Goal: Task Accomplishment & Management: Use online tool/utility

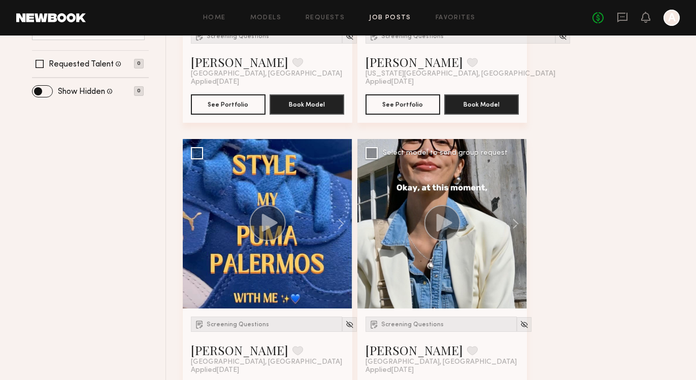
scroll to position [400, 0]
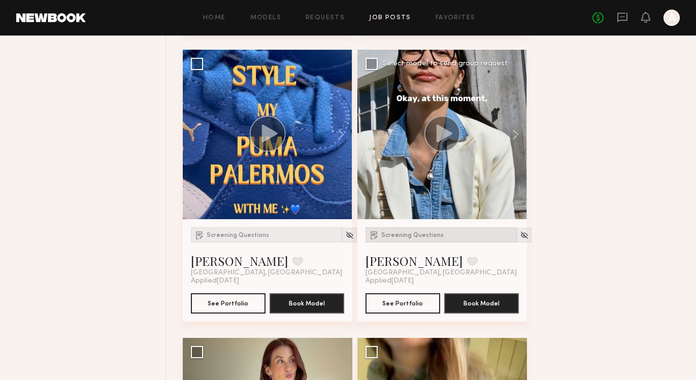
click at [414, 233] on span "Screening Questions" at bounding box center [412, 235] width 62 height 6
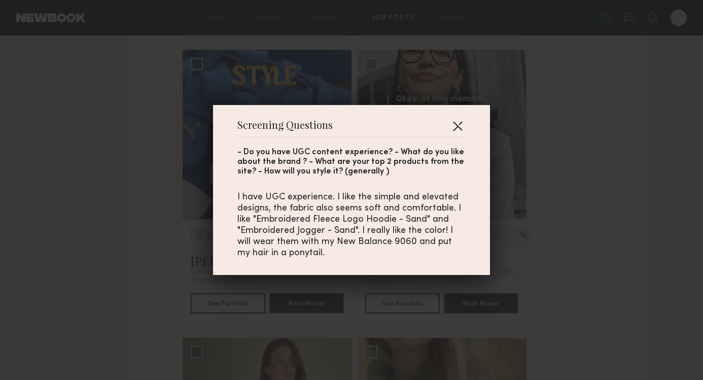
click at [454, 125] on button "button" at bounding box center [458, 126] width 16 height 16
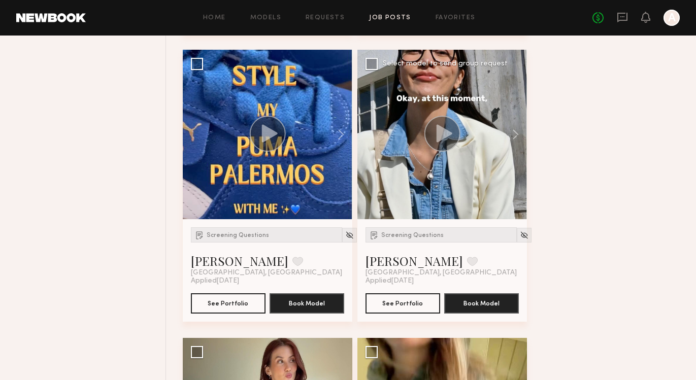
click at [432, 134] on circle at bounding box center [442, 134] width 36 height 36
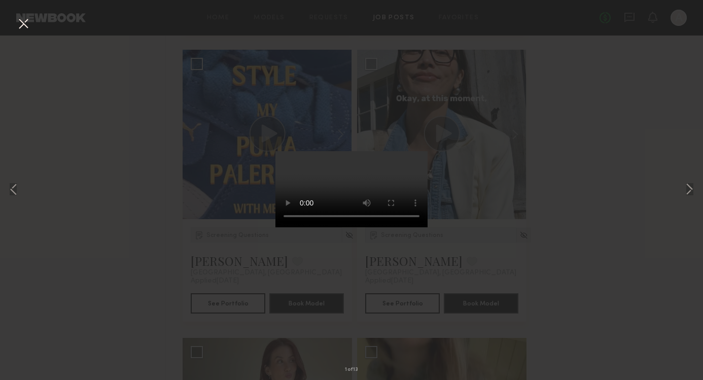
click at [21, 22] on button at bounding box center [23, 24] width 16 height 18
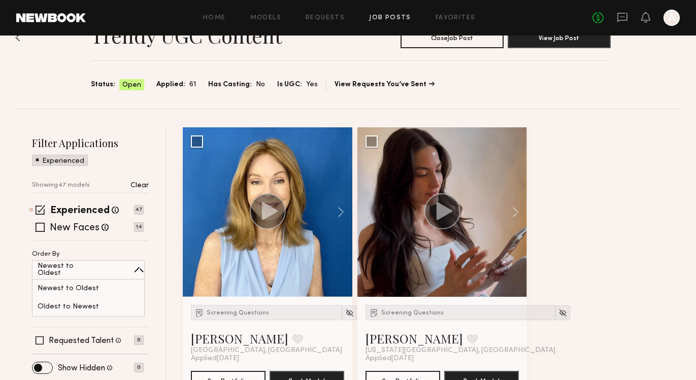
scroll to position [0, 0]
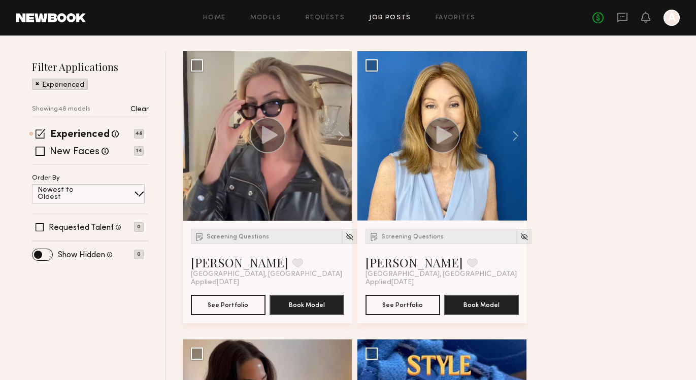
scroll to position [189, 0]
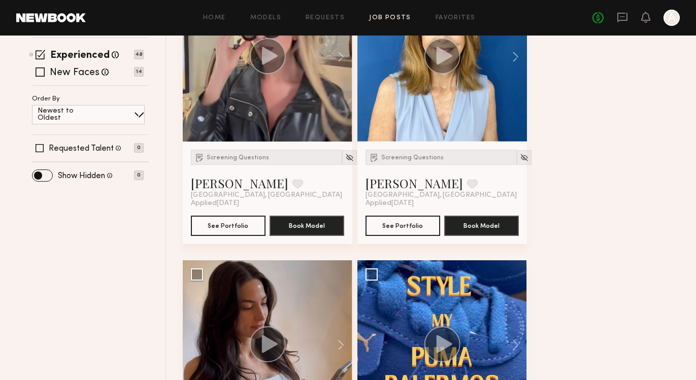
click at [105, 111] on div "Newest to Oldest" at bounding box center [88, 114] width 113 height 19
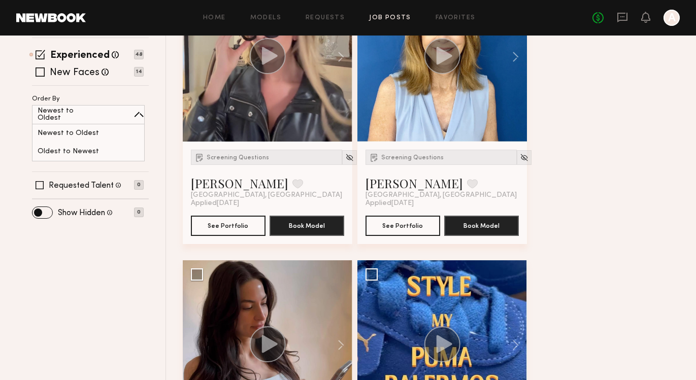
click at [43, 54] on span at bounding box center [41, 55] width 10 height 10
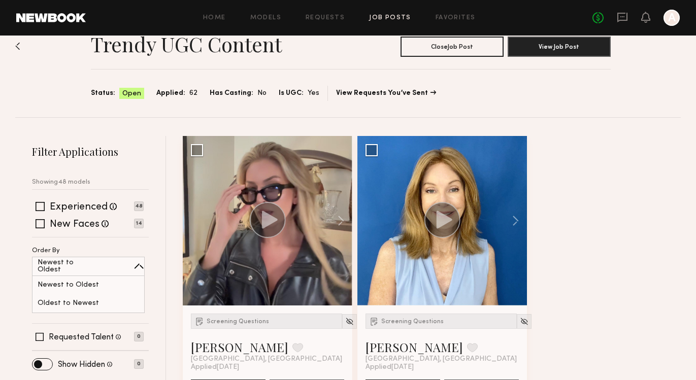
scroll to position [1, 0]
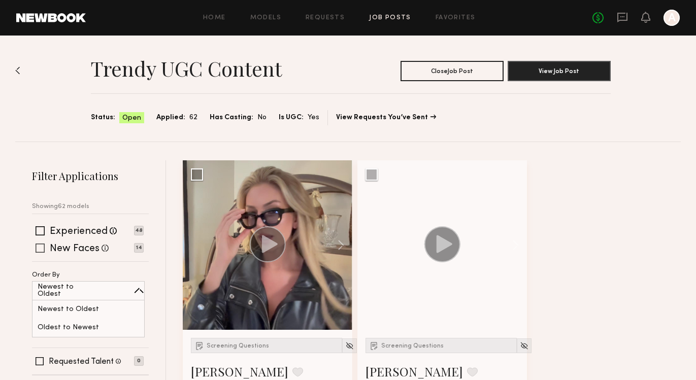
click at [39, 249] on span at bounding box center [40, 248] width 9 height 9
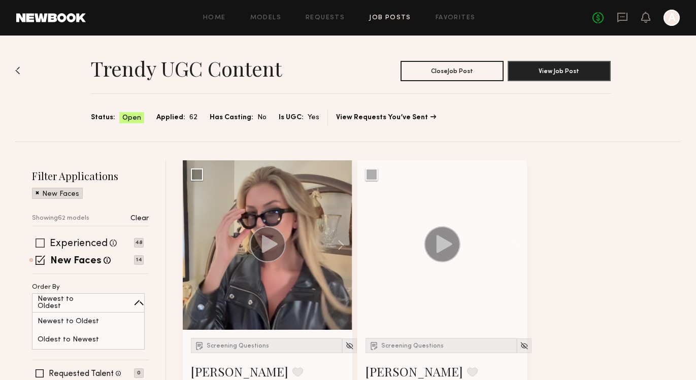
click at [42, 241] on span at bounding box center [40, 242] width 9 height 9
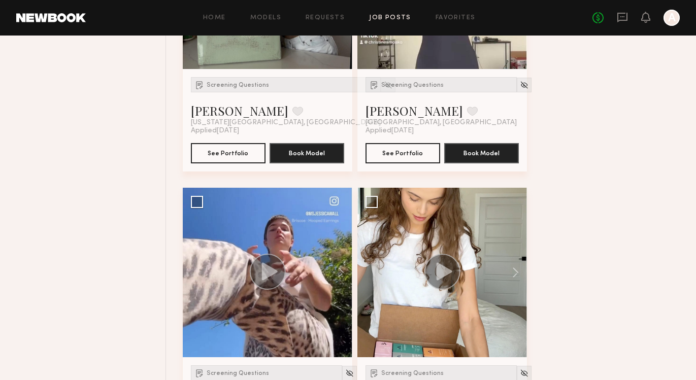
scroll to position [1807, 0]
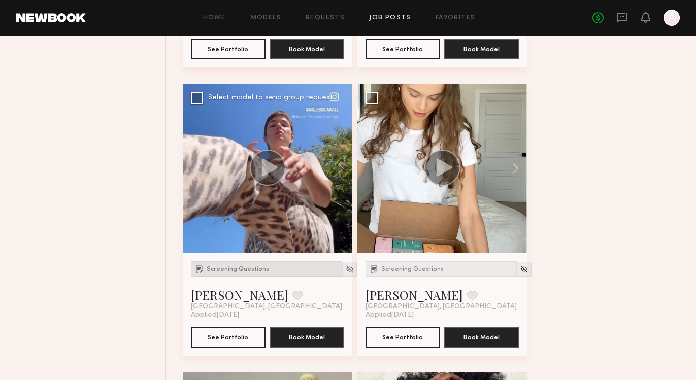
click at [239, 271] on span "Screening Questions" at bounding box center [238, 269] width 62 height 6
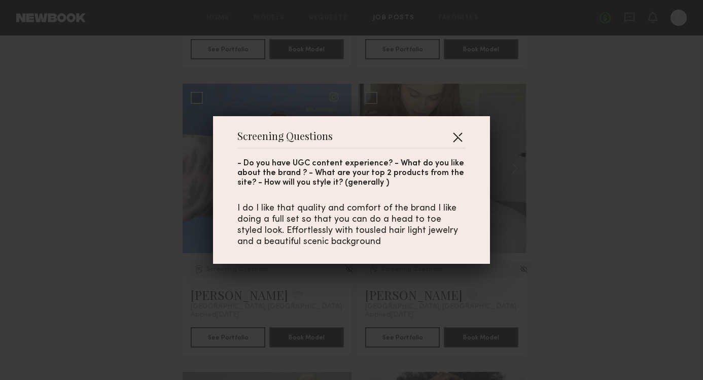
click at [456, 138] on button "button" at bounding box center [458, 137] width 16 height 16
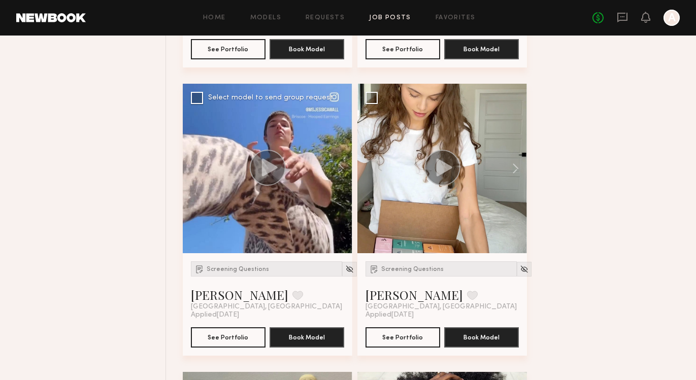
click at [272, 169] on icon at bounding box center [270, 167] width 16 height 18
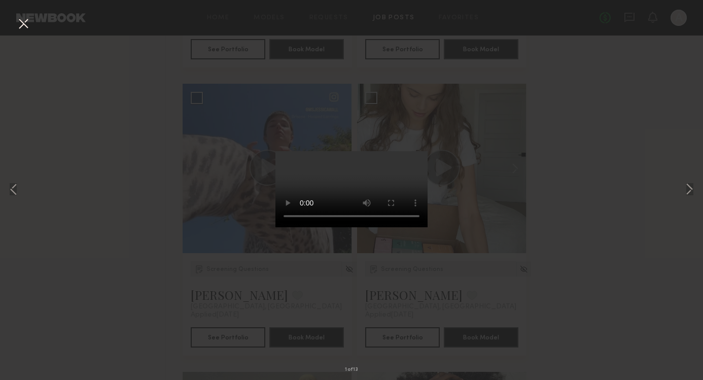
click at [25, 21] on button at bounding box center [23, 24] width 16 height 18
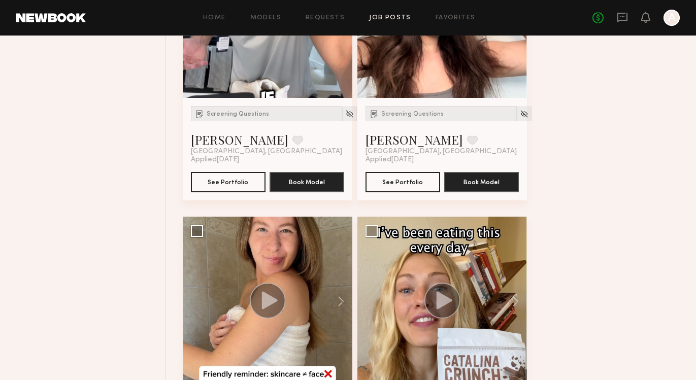
scroll to position [4497, 0]
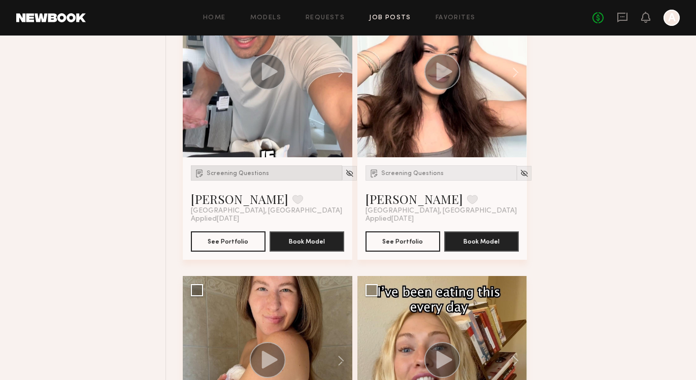
click at [224, 170] on span "Screening Questions" at bounding box center [238, 173] width 62 height 6
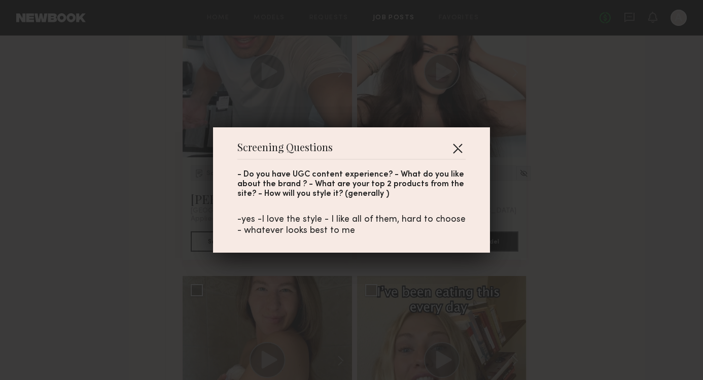
click at [454, 148] on button "button" at bounding box center [458, 148] width 16 height 16
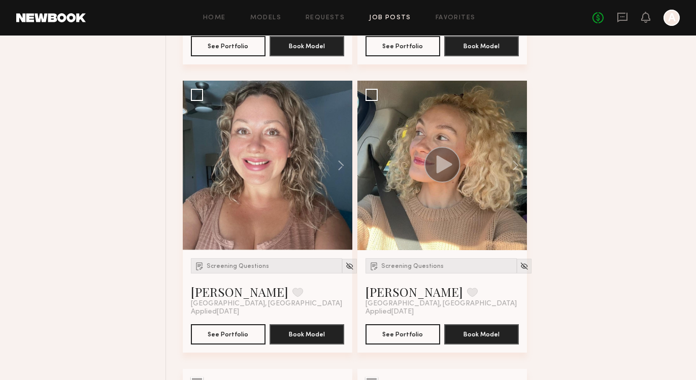
scroll to position [8716, 0]
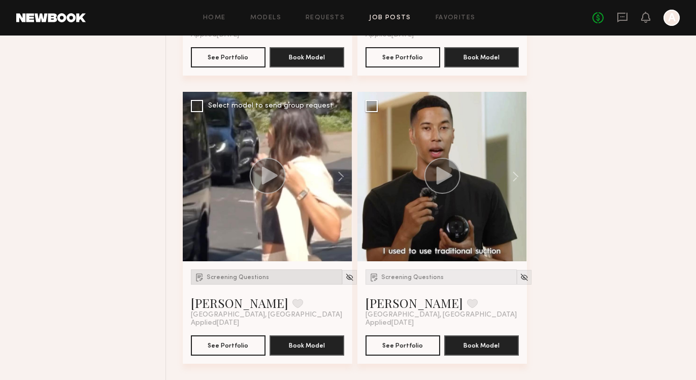
click at [212, 276] on span "Screening Questions" at bounding box center [238, 278] width 62 height 6
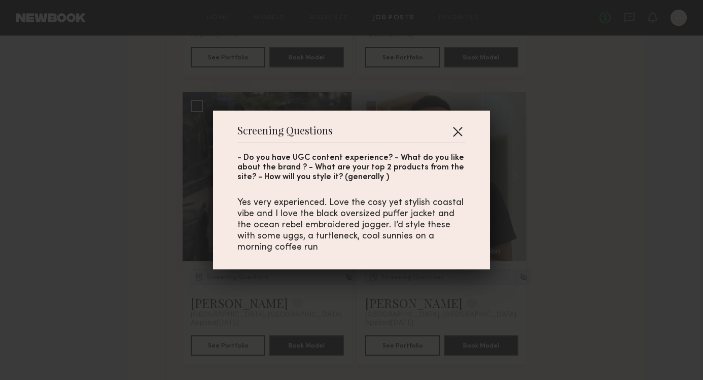
click at [450, 134] on button "button" at bounding box center [458, 131] width 16 height 16
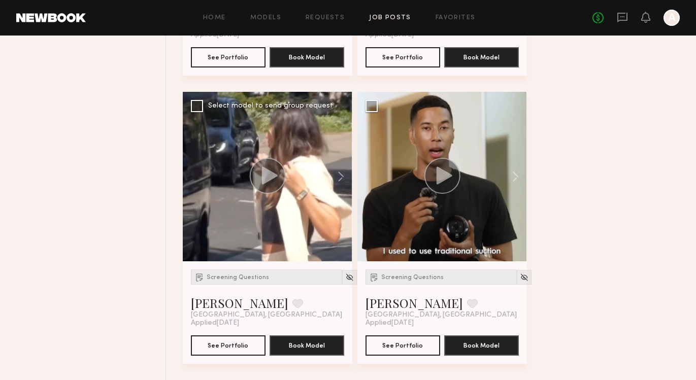
click at [273, 167] on circle at bounding box center [268, 176] width 36 height 36
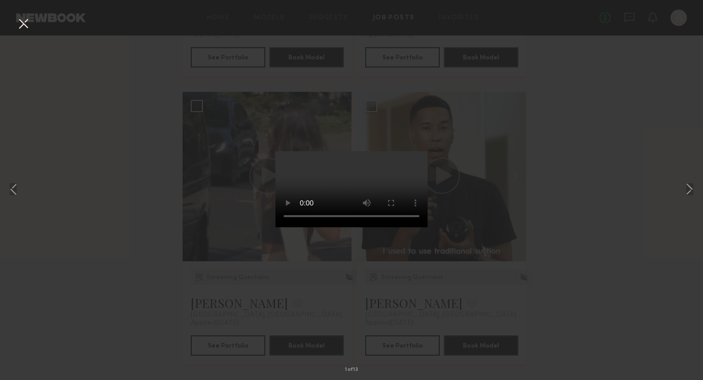
click at [564, 142] on div "1 of 13" at bounding box center [351, 190] width 703 height 380
click at [555, 229] on div "1 of 13" at bounding box center [351, 190] width 703 height 380
click at [25, 23] on button at bounding box center [23, 24] width 16 height 18
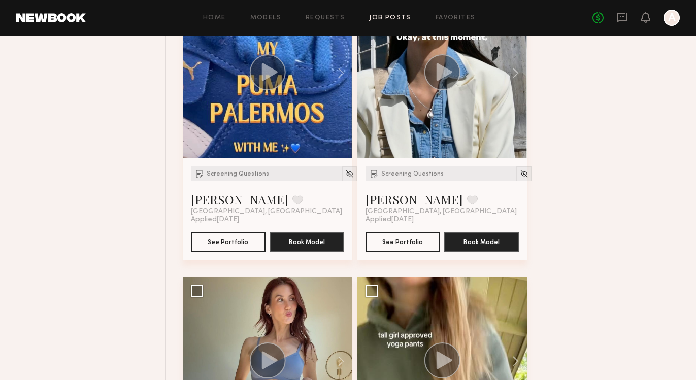
scroll to position [0, 0]
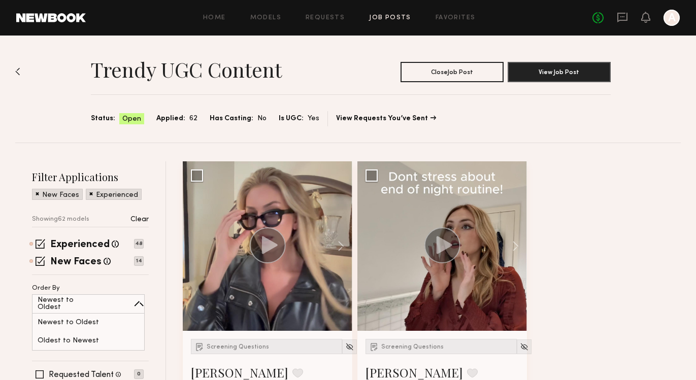
click at [178, 141] on div "Trendy UGC Content Close Job Post View Job Post Status: Open Applied: 62 Has Ca…" at bounding box center [347, 89] width 665 height 107
click at [223, 351] on div "Screening Questions" at bounding box center [266, 346] width 151 height 15
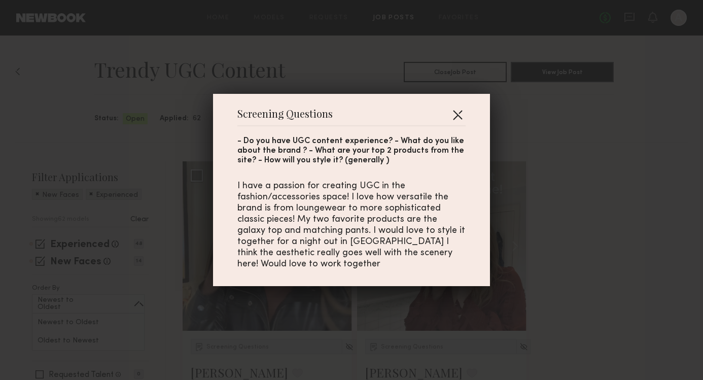
click at [451, 114] on button "button" at bounding box center [458, 115] width 16 height 16
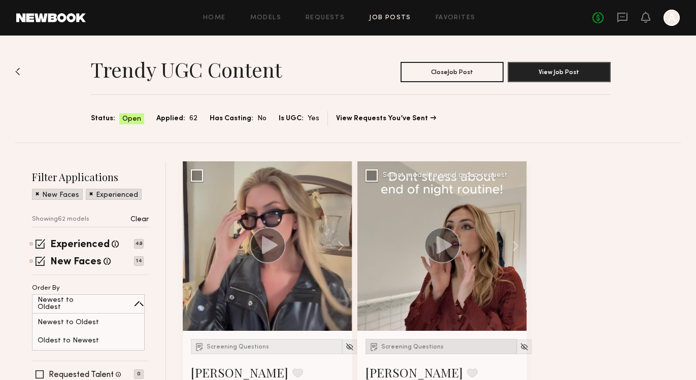
click at [402, 351] on div "Screening Questions" at bounding box center [440, 346] width 151 height 15
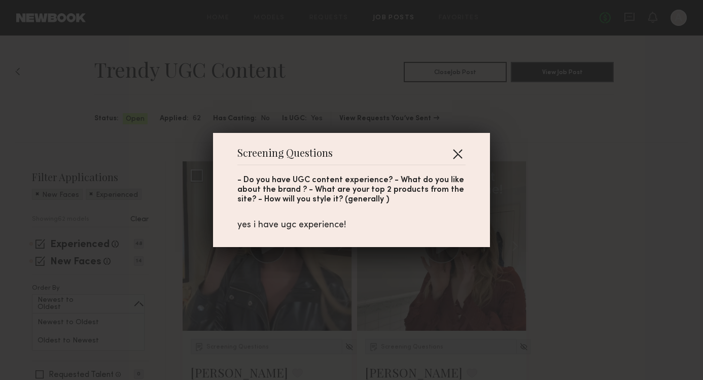
click at [457, 154] on button "button" at bounding box center [458, 154] width 16 height 16
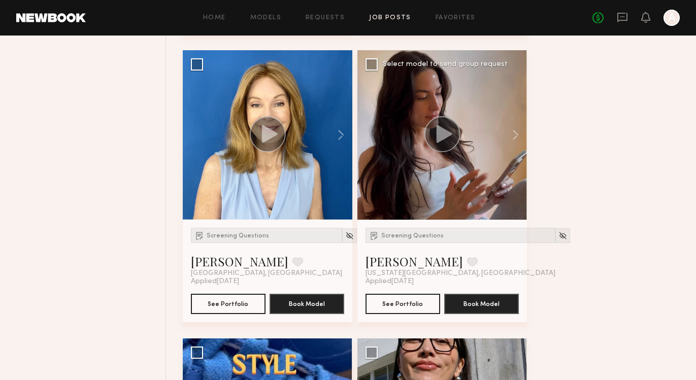
scroll to position [399, 0]
click at [216, 236] on span "Screening Questions" at bounding box center [238, 236] width 62 height 6
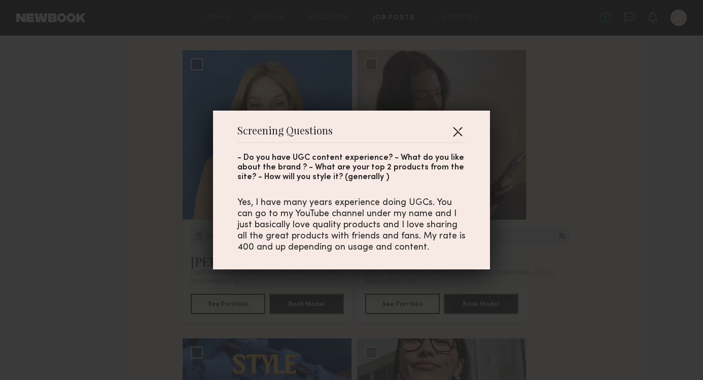
click at [455, 131] on button "button" at bounding box center [458, 131] width 16 height 16
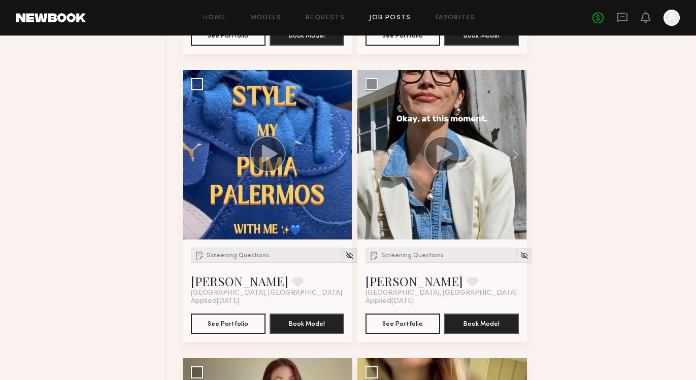
scroll to position [777, 0]
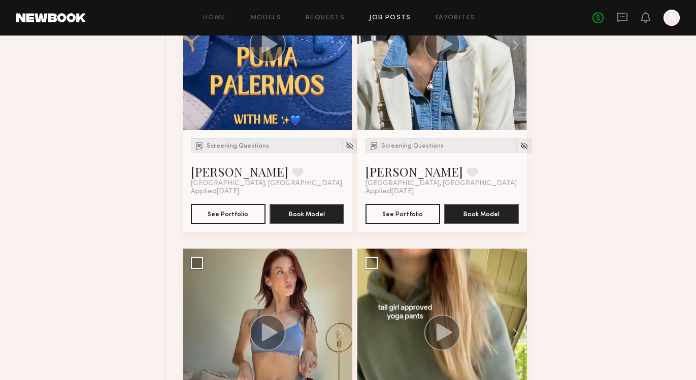
click at [250, 155] on div "Screening Questions Kynnah N. Favorite Chicago, IL" at bounding box center [266, 163] width 151 height 50
click at [253, 60] on icon at bounding box center [267, 44] width 37 height 36
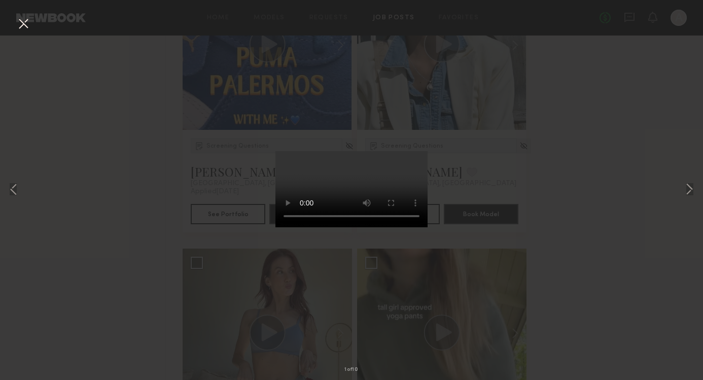
click at [222, 258] on div "1 of 10" at bounding box center [351, 190] width 703 height 380
click at [201, 210] on div "1 of 10" at bounding box center [351, 190] width 703 height 380
click at [530, 235] on div "1 of 10" at bounding box center [351, 190] width 703 height 380
click at [19, 21] on button at bounding box center [23, 24] width 16 height 18
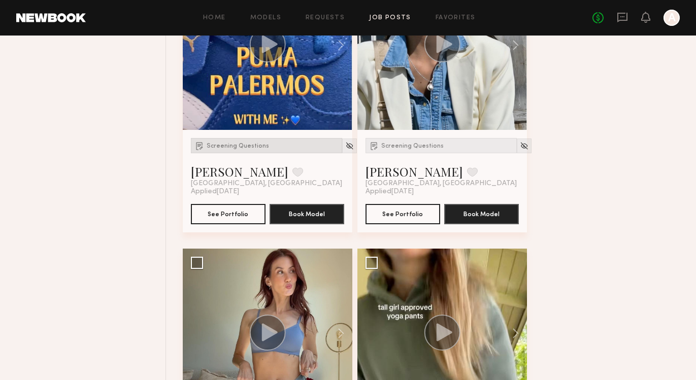
click at [234, 148] on span "Screening Questions" at bounding box center [238, 146] width 62 height 6
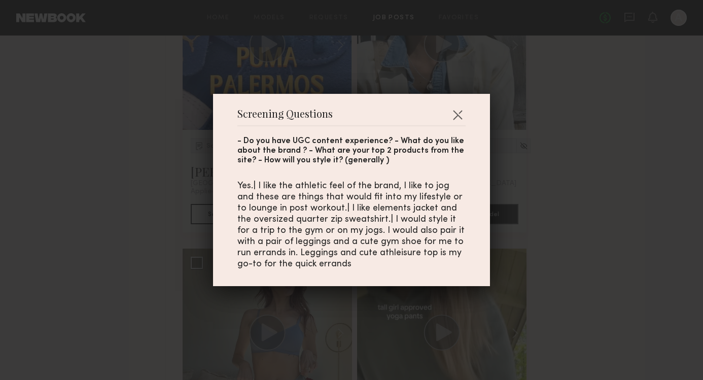
click at [133, 234] on div "Screening Questions - Do you have UGC content experience? - What do you like ab…" at bounding box center [351, 190] width 703 height 380
